Goal: Find specific page/section: Find specific page/section

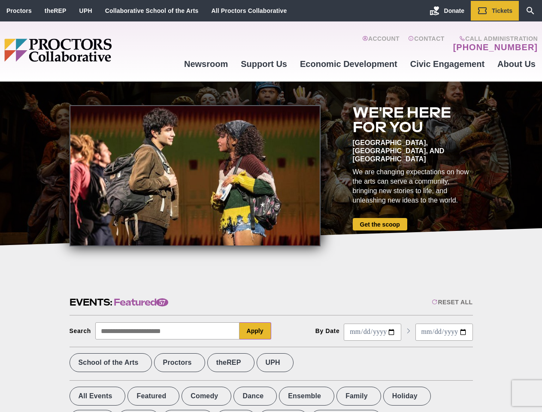
click at [271, 206] on div at bounding box center [195, 175] width 251 height 141
click at [451, 302] on div "Reset All" at bounding box center [452, 302] width 41 height 7
click at [255, 331] on button "Apply" at bounding box center [255, 330] width 32 height 17
